Goal: Task Accomplishment & Management: Use online tool/utility

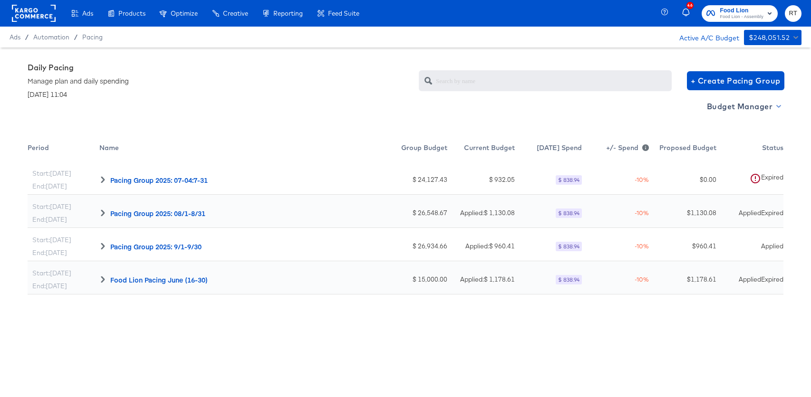
click at [749, 109] on span "Budget Manager" at bounding box center [743, 106] width 73 height 13
click at [739, 113] on div at bounding box center [405, 198] width 811 height 397
click at [739, 105] on span "Budget Manager" at bounding box center [743, 106] width 73 height 13
click at [739, 131] on link "Dashboard" at bounding box center [743, 126] width 81 height 16
radio input "true"
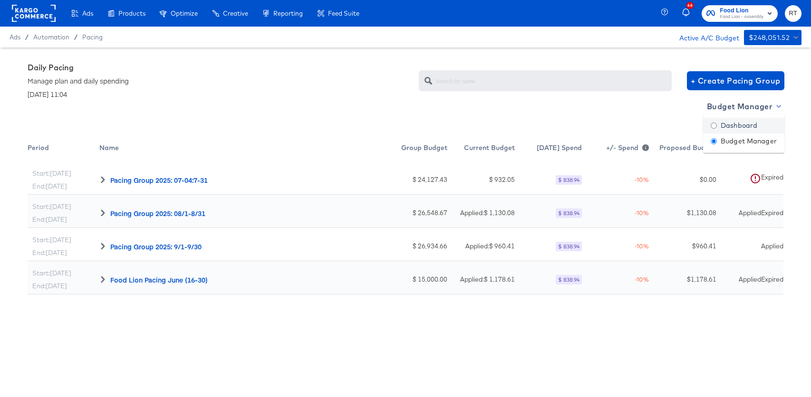
radio input "false"
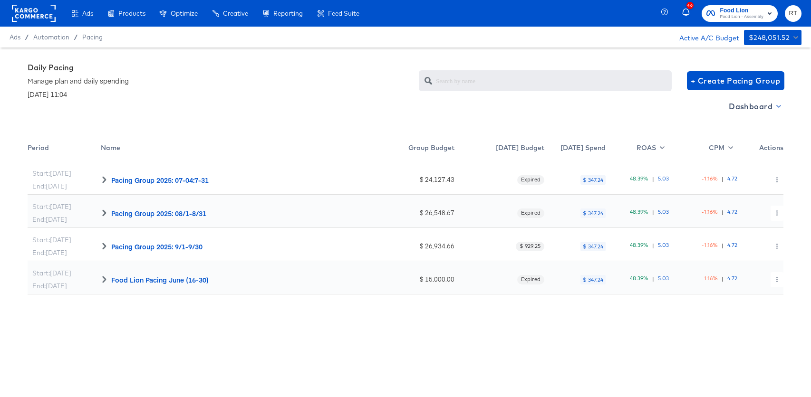
click at [745, 106] on span "Dashboard" at bounding box center [754, 106] width 51 height 13
click at [744, 141] on div "Budget Manager" at bounding box center [755, 141] width 66 height 10
radio input "false"
radio input "true"
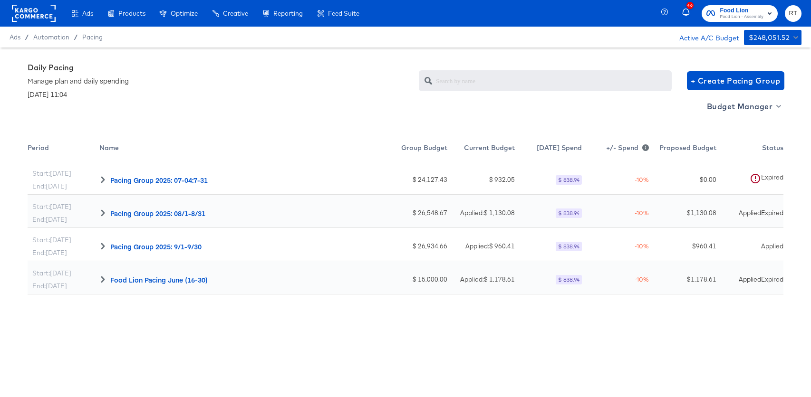
click at [39, 15] on rect at bounding box center [34, 13] width 44 height 17
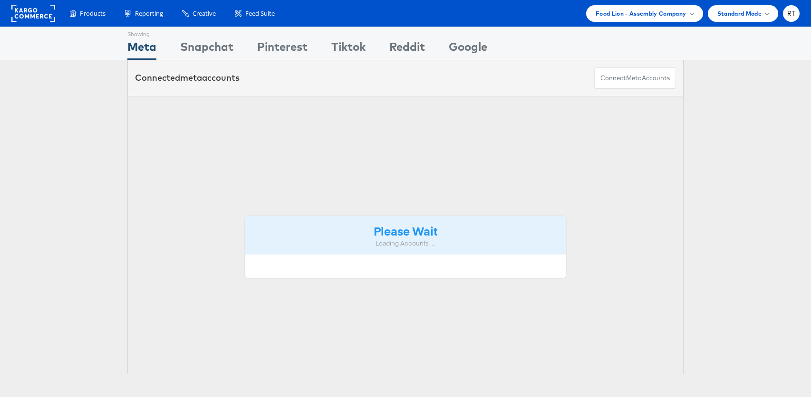
click at [26, 13] on rect at bounding box center [33, 13] width 44 height 17
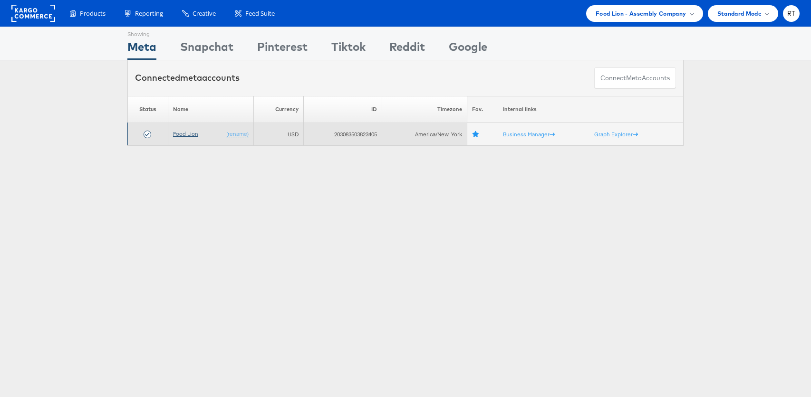
click at [192, 135] on link "Food Lion" at bounding box center [185, 133] width 25 height 7
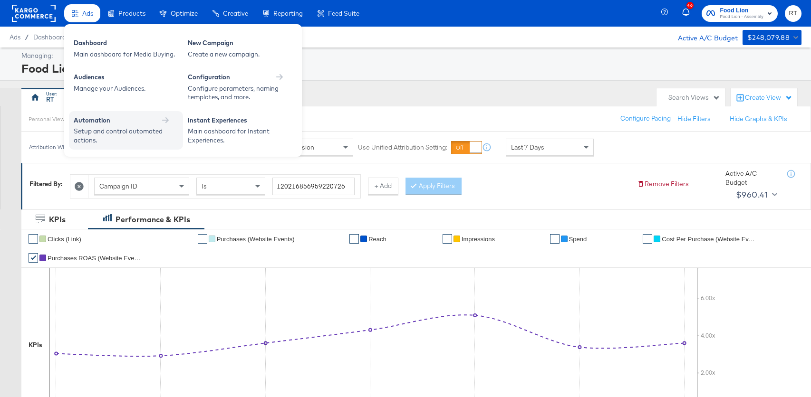
click at [121, 129] on div "Setup and control automated actions." at bounding box center [121, 136] width 95 height 18
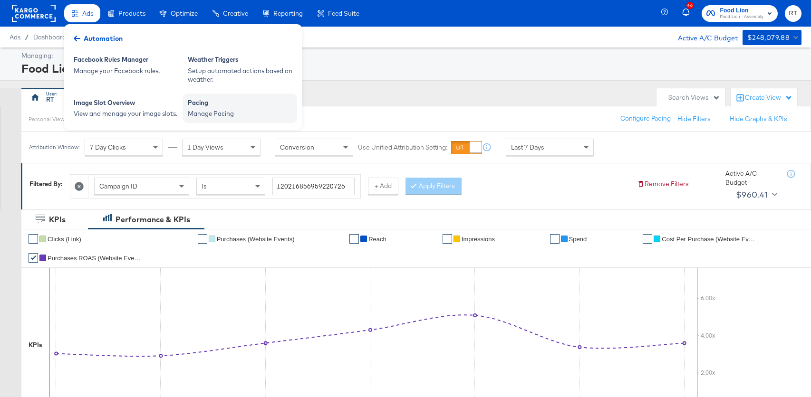
click at [215, 121] on div "Pacing Manage Pacing" at bounding box center [240, 108] width 114 height 29
click at [201, 103] on div "Pacing" at bounding box center [240, 103] width 105 height 11
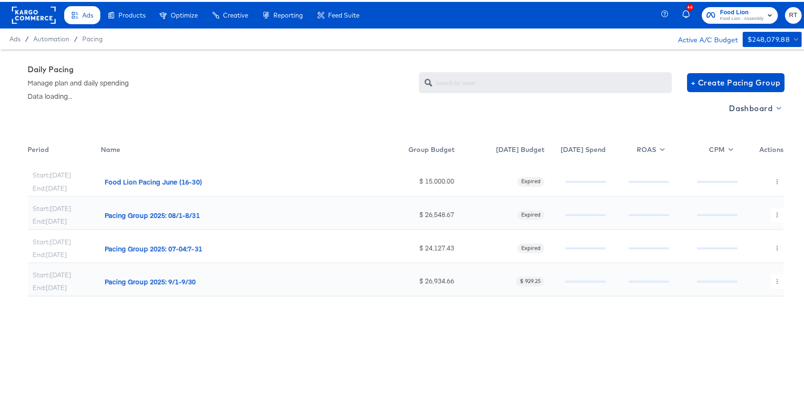
click at [734, 110] on span "Dashboard" at bounding box center [754, 106] width 51 height 13
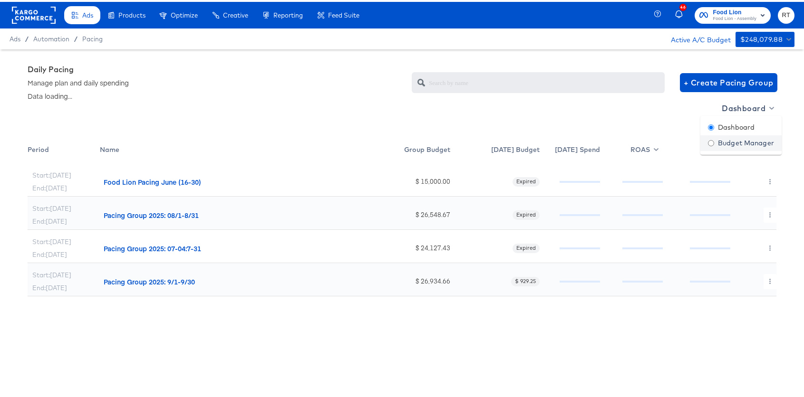
click at [740, 147] on link "Budget Manager" at bounding box center [740, 142] width 81 height 16
radio input "false"
radio input "true"
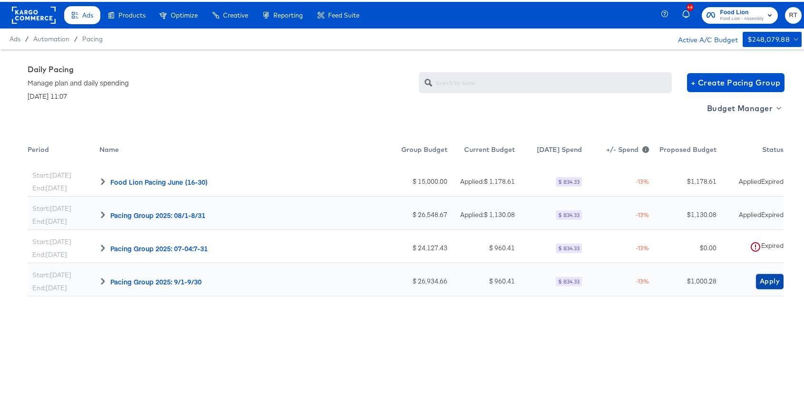
click at [760, 279] on span "Apply" at bounding box center [770, 280] width 20 height 12
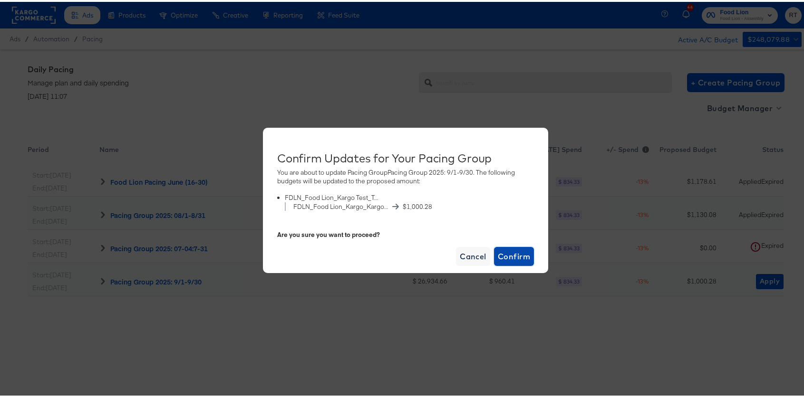
click at [509, 255] on span "Confirm" at bounding box center [514, 254] width 32 height 13
